Goal: Information Seeking & Learning: Learn about a topic

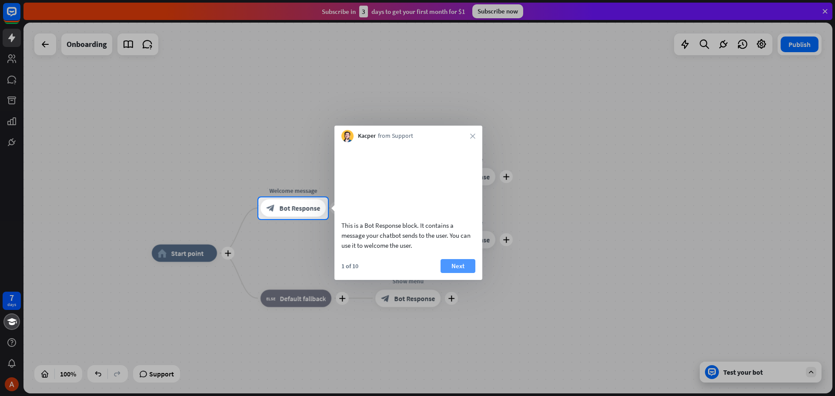
click at [468, 273] on button "Next" at bounding box center [458, 266] width 35 height 14
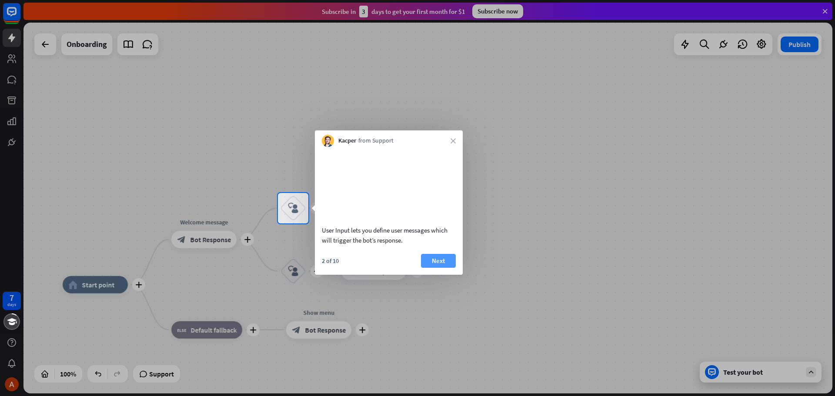
click at [447, 268] on button "Next" at bounding box center [438, 261] width 35 height 14
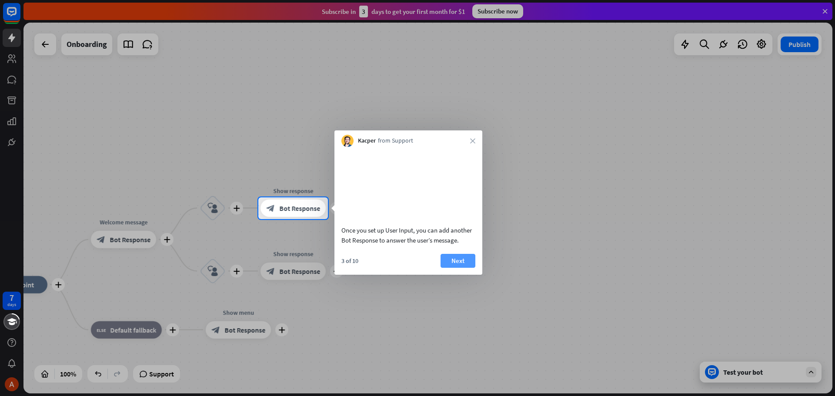
click at [449, 268] on button "Next" at bounding box center [458, 261] width 35 height 14
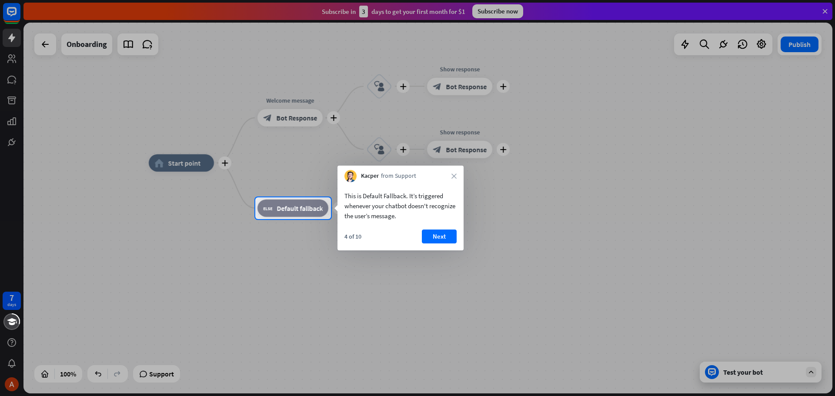
click at [447, 237] on button "Next" at bounding box center [439, 237] width 35 height 14
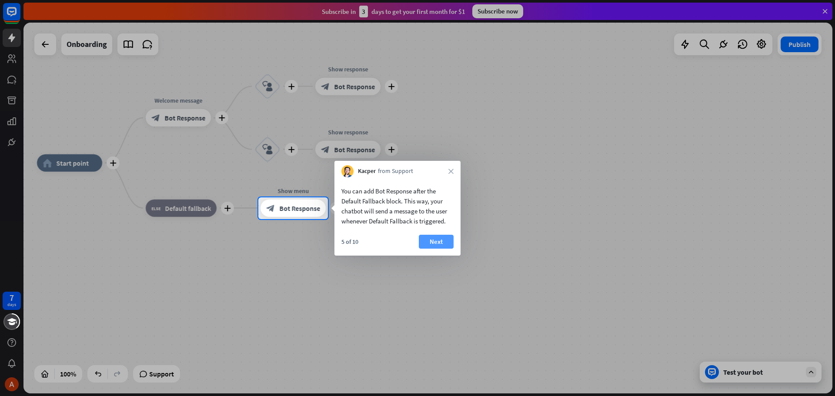
click at [444, 242] on button "Next" at bounding box center [436, 242] width 35 height 14
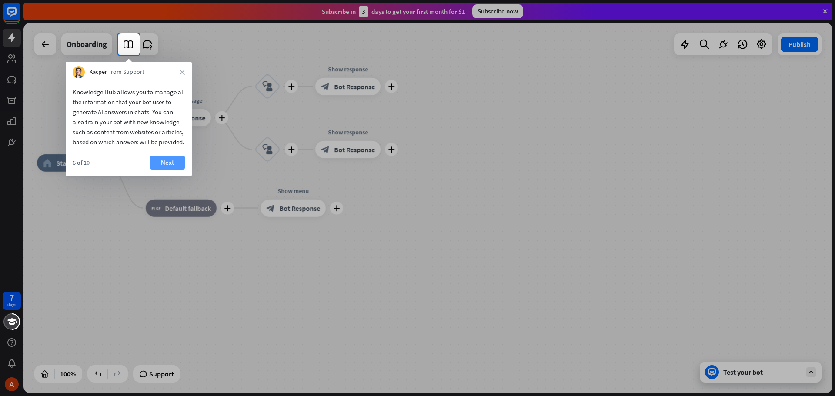
click at [164, 170] on button "Next" at bounding box center [167, 163] width 35 height 14
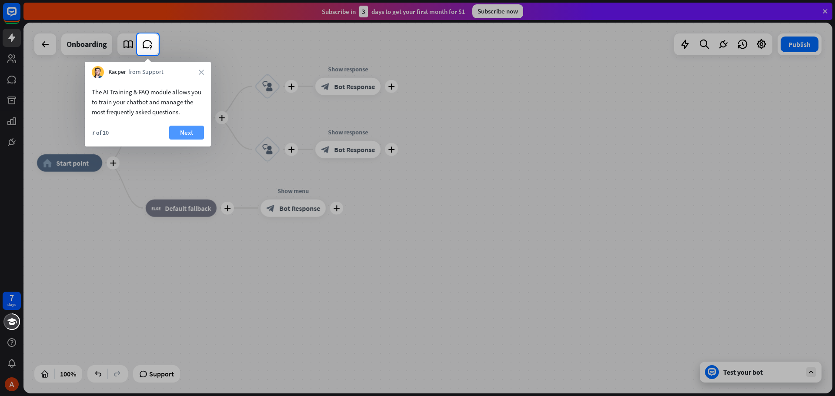
click at [189, 129] on button "Next" at bounding box center [186, 133] width 35 height 14
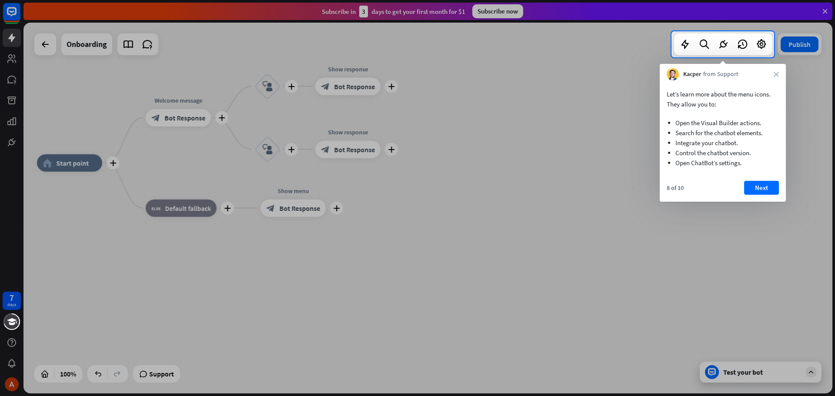
click at [762, 188] on button "Next" at bounding box center [761, 188] width 35 height 14
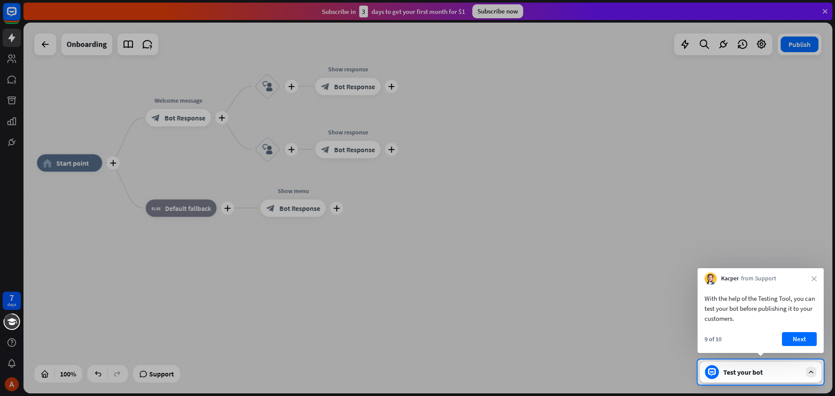
click at [802, 335] on button "Next" at bounding box center [799, 339] width 35 height 14
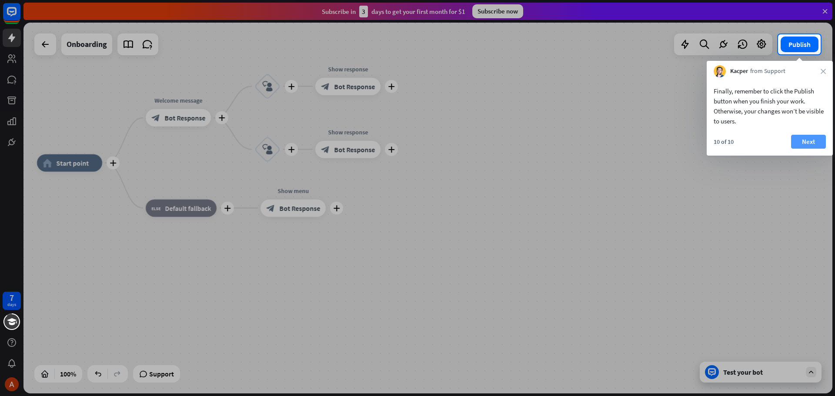
click at [816, 141] on button "Next" at bounding box center [808, 142] width 35 height 14
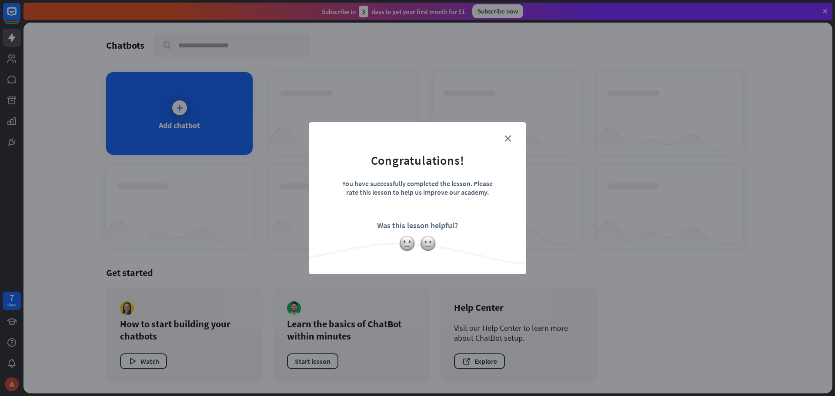
click at [508, 142] on form "Congratulations! You have successfully completed the lesson. Please rate this l…" at bounding box center [418, 185] width 196 height 104
click at [507, 139] on icon "close" at bounding box center [508, 138] width 7 height 7
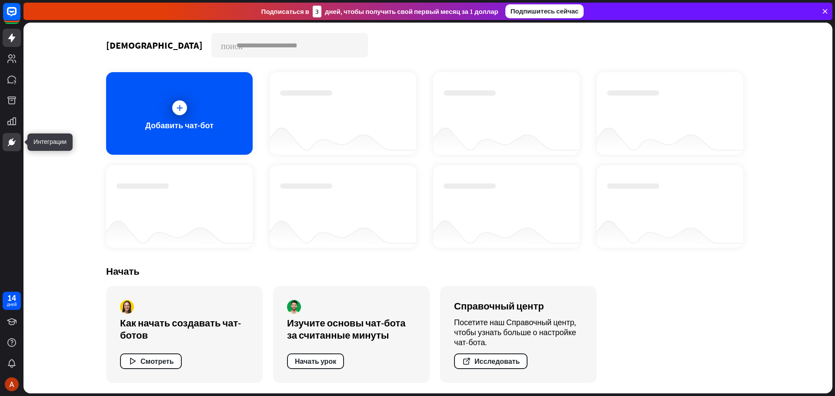
click at [14, 145] on icon at bounding box center [12, 142] width 10 height 10
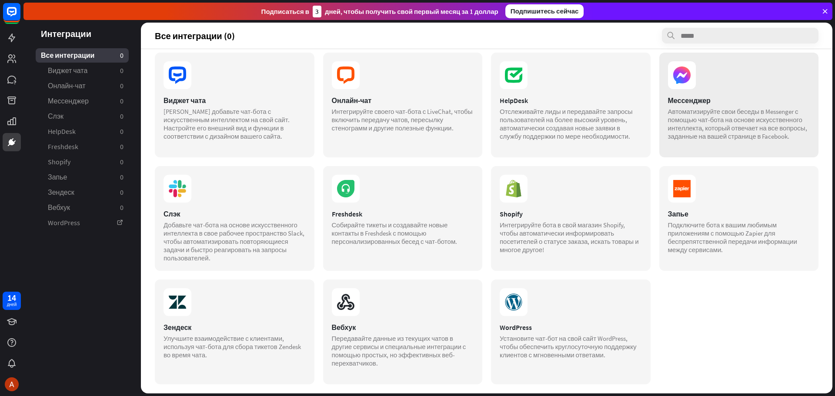
scroll to position [15, 0]
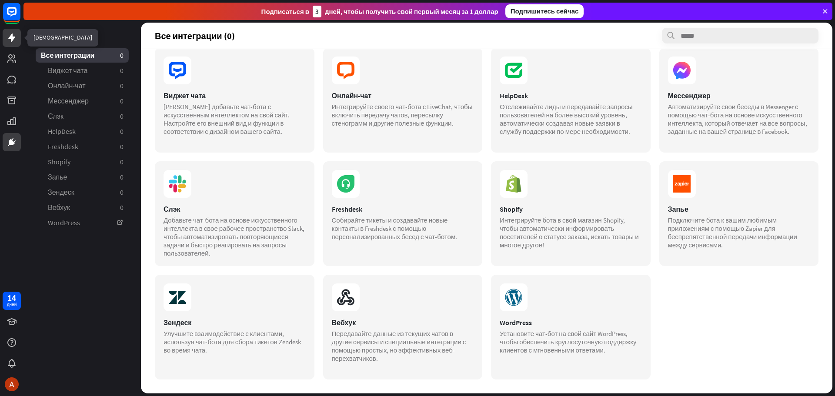
click at [9, 33] on icon at bounding box center [12, 38] width 10 height 10
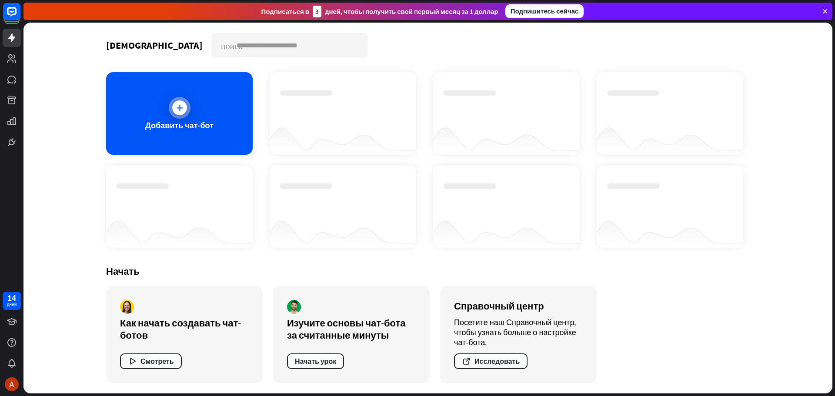
click at [177, 107] on icon at bounding box center [179, 108] width 9 height 9
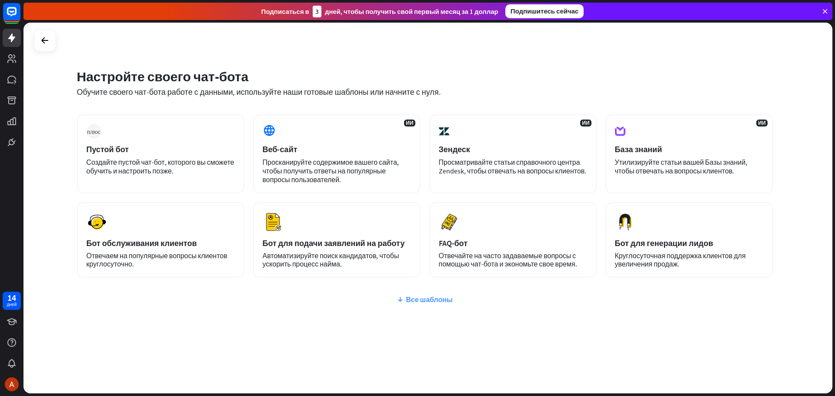
click at [416, 299] on font "Все шаблоны" at bounding box center [429, 299] width 47 height 9
